Goal: Task Accomplishment & Management: Manage account settings

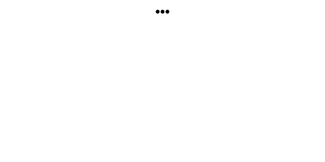
drag, startPoint x: 284, startPoint y: 15, endPoint x: 281, endPoint y: 2, distance: 13.6
click at [281, 2] on html at bounding box center [162, 81] width 325 height 162
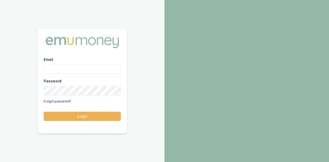
click at [60, 67] on input "Email" at bounding box center [82, 68] width 77 height 9
click at [59, 68] on input "Email" at bounding box center [82, 68] width 77 height 9
type input "evette.abdo@emumoney.com.au"
click at [84, 116] on button "Login" at bounding box center [82, 116] width 77 height 9
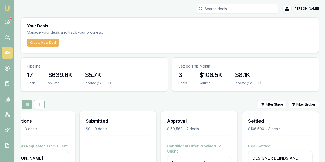
click at [261, 71] on h3 "$8.1K" at bounding box center [247, 75] width 26 height 8
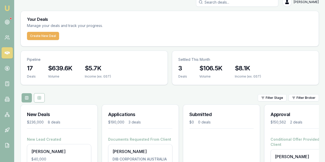
scroll to position [58, 0]
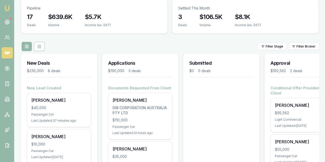
click at [155, 118] on div "$110,000" at bounding box center [139, 120] width 55 height 5
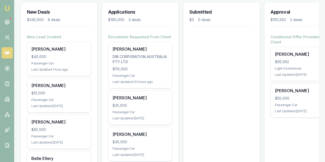
scroll to position [109, 0]
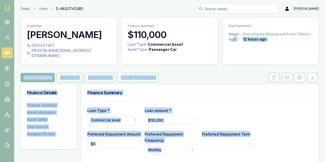
drag, startPoint x: 233, startPoint y: 63, endPoint x: 151, endPoint y: -1, distance: 104.1
click at [151, 0] on html "Emu Broker Deals View D-4KA3THZ4B5 Evette Abdo Toggle Menu Customer Omar Dib 04…" at bounding box center [162, 81] width 325 height 162
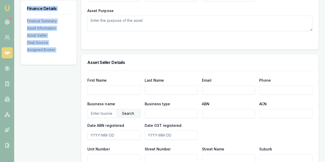
scroll to position [282, 0]
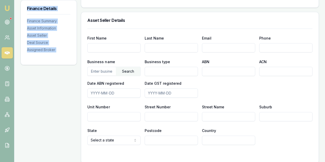
click at [59, 104] on div "Finance Details Finance Summary Asset Information Asset Seller Deal Source Assi…" at bounding box center [49, 49] width 56 height 494
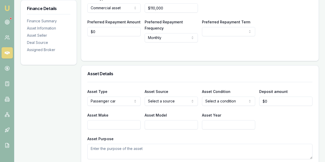
scroll to position [51, 0]
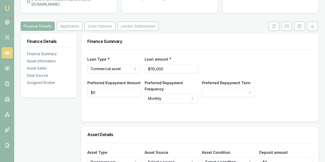
click at [59, 22] on button "Applicants" at bounding box center [70, 26] width 26 height 9
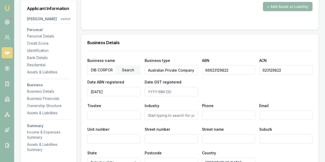
drag, startPoint x: 114, startPoint y: 63, endPoint x: 87, endPoint y: 64, distance: 27.2
click at [87, 64] on div "Business name DIB CORPORATION AUSTRALIA PTY LTD Search Business type Australian…" at bounding box center [199, 133] width 237 height 165
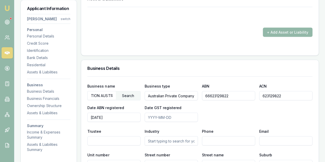
drag, startPoint x: 125, startPoint y: 101, endPoint x: 75, endPoint y: 123, distance: 54.3
drag, startPoint x: 75, startPoint y: 123, endPoint x: 188, endPoint y: 34, distance: 144.0
click at [188, 34] on form "+ Add Asset or Liability" at bounding box center [199, 28] width 225 height 42
drag, startPoint x: 114, startPoint y: 89, endPoint x: 82, endPoint y: 86, distance: 31.9
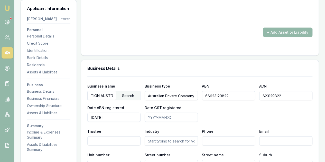
click at [82, 86] on div "Business name TION AUSTRALIA PTY LTD Search Business type Australian Private Co…" at bounding box center [199, 158] width 237 height 165
click at [132, 91] on div "Search" at bounding box center [128, 95] width 24 height 9
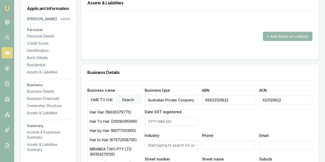
scroll to position [590, 0]
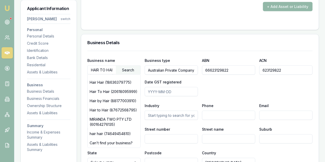
click at [116, 66] on div "Search" at bounding box center [128, 70] width 24 height 9
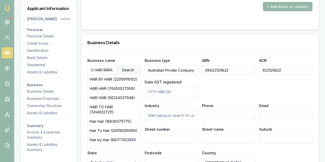
scroll to position [0, 0]
drag, startPoint x: 114, startPoint y: 62, endPoint x: 79, endPoint y: 58, distance: 35.4
click at [79, 58] on div "Applicant Information Omar Dib switch Personal Personal Details Credit Score Id…" at bounding box center [170, 47] width 298 height 1107
click at [114, 66] on input "MIRANDA 2 PTY LTDLIA PTY LTD" at bounding box center [102, 70] width 28 height 8
drag, startPoint x: 114, startPoint y: 62, endPoint x: 83, endPoint y: 57, distance: 31.4
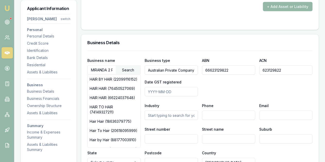
click at [83, 57] on div "Business name MIRANDA 2 PTY LTDLIA PTY LTD Search HAIR BY HAIR (22099116152) HA…" at bounding box center [199, 133] width 237 height 165
click at [116, 66] on div "Search" at bounding box center [128, 70] width 24 height 9
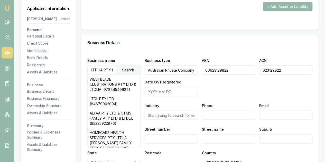
drag, startPoint x: 114, startPoint y: 62, endPoint x: 80, endPoint y: 60, distance: 35.0
click at [80, 60] on div "Applicant Information Omar Dib switch Personal Personal Details Credit Score Id…" at bounding box center [170, 47] width 298 height 1107
click at [106, 66] on input "TD" at bounding box center [102, 70] width 28 height 8
type input "T"
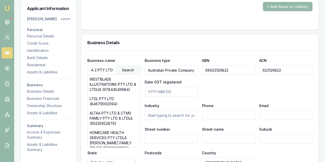
click at [132, 66] on div "Search" at bounding box center [128, 70] width 24 height 9
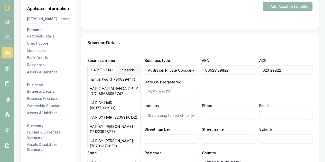
click at [124, 89] on div "HAIR 2 HAIR MIRANDA 2 PTY LTD (88685057747)" at bounding box center [114, 91] width 53 height 14
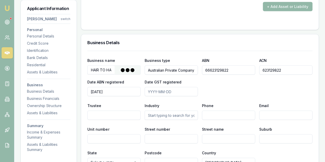
type input "HAIR 2 HAIR MIRANDA 2 PTY LTD"
type input "88685057747"
type input "685057747"
type input "2025-03-05"
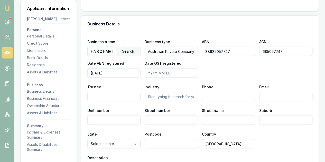
scroll to position [616, 0]
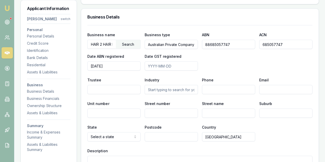
click at [219, 53] on div "Business name HAIR 2 HAIR MIRANDA 2 PTY LTD Search Business type Australian Pri…" at bounding box center [199, 51] width 225 height 39
click at [219, 49] on div "Business name HAIR 2 HAIR MIRANDA 2 PTY LTD Search Business type Australian Pri…" at bounding box center [199, 51] width 225 height 39
drag, startPoint x: 231, startPoint y: 35, endPoint x: 208, endPoint y: 45, distance: 25.3
click at [199, 34] on div "Business name HAIR 2 HAIR MIRANDA 2 PTY LTD Search Business type Australian Pri…" at bounding box center [199, 51] width 225 height 39
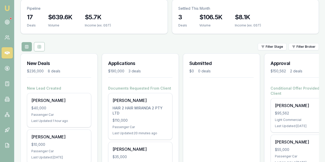
scroll to position [83, 0]
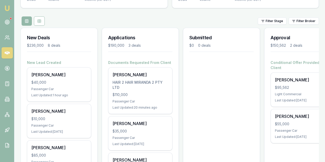
click at [61, 67] on div "Jaidyn Eaton $40,000 Passenger Car Last Updated: 1 hour ago" at bounding box center [59, 84] width 64 height 34
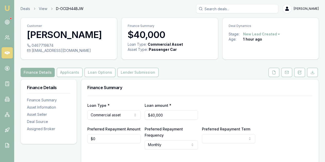
click at [300, 74] on icon at bounding box center [299, 72] width 4 height 4
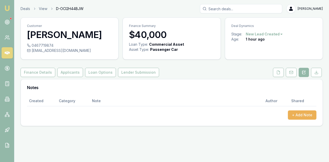
click at [306, 115] on button "+ Add Note" at bounding box center [301, 114] width 28 height 9
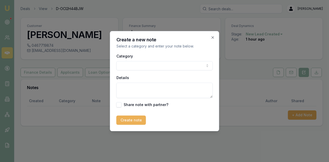
click at [133, 64] on body "Emu Broker Deals View D-OCI2H44BJW [PERSON_NAME] Toggle Menu Customer [PERSON_N…" at bounding box center [164, 81] width 329 height 162
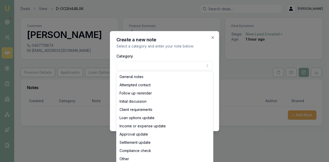
select select "ATTEMPTED_CONTACT"
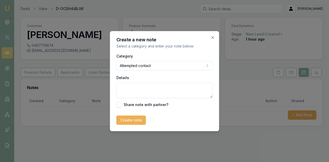
click at [128, 90] on textarea "Details" at bounding box center [164, 90] width 96 height 15
type textarea "NO ANSWER SENT A VOICE MESSAGE AND A TEXT MESSAGE"
click at [132, 122] on button "Create note" at bounding box center [131, 119] width 30 height 9
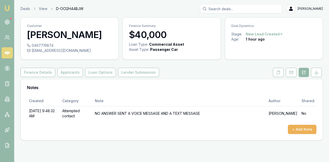
click at [24, 10] on link "Deals" at bounding box center [25, 8] width 9 height 5
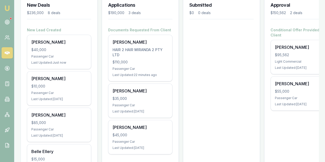
scroll to position [128, 0]
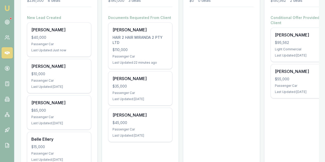
click at [147, 71] on div "[PERSON_NAME] $35,000 Passenger Car Last Updated: [DATE]" at bounding box center [140, 88] width 64 height 34
